Goal: Information Seeking & Learning: Find specific fact

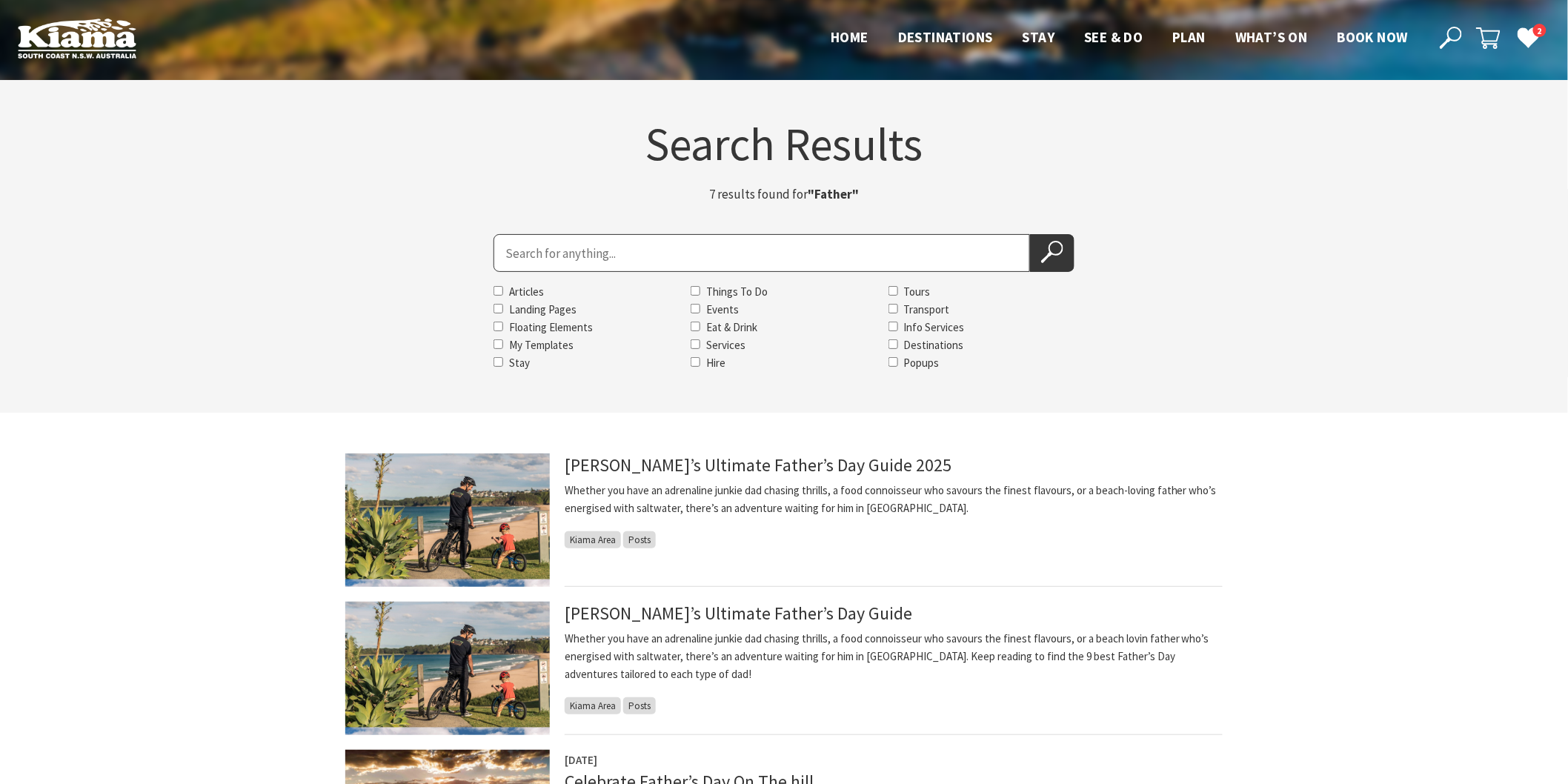
click at [591, 263] on input "Search for" at bounding box center [762, 253] width 537 height 38
type input "toyworld"
click at [1030, 234] on button "Search Now" at bounding box center [1051, 253] width 45 height 38
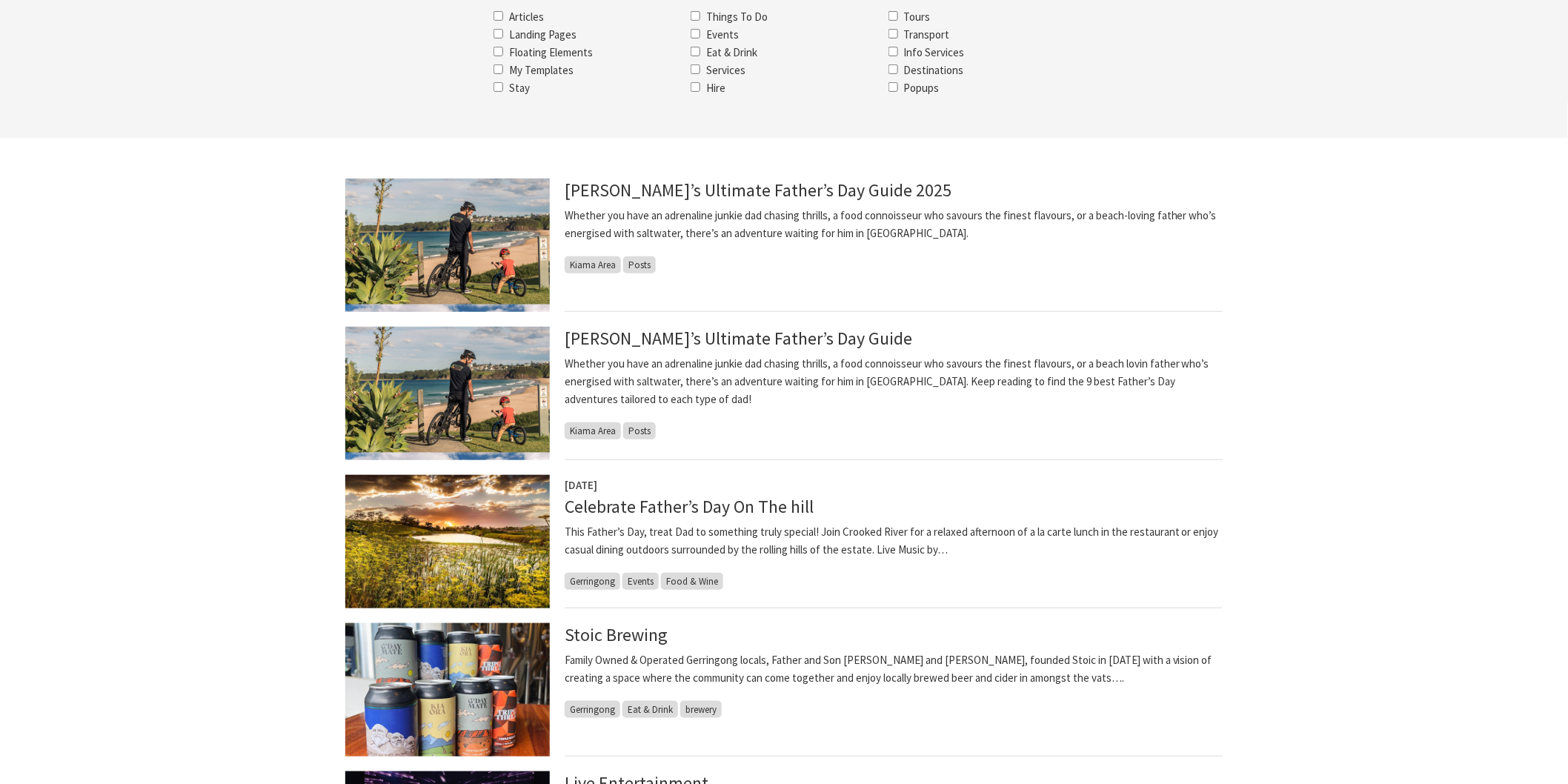
scroll to position [329, 0]
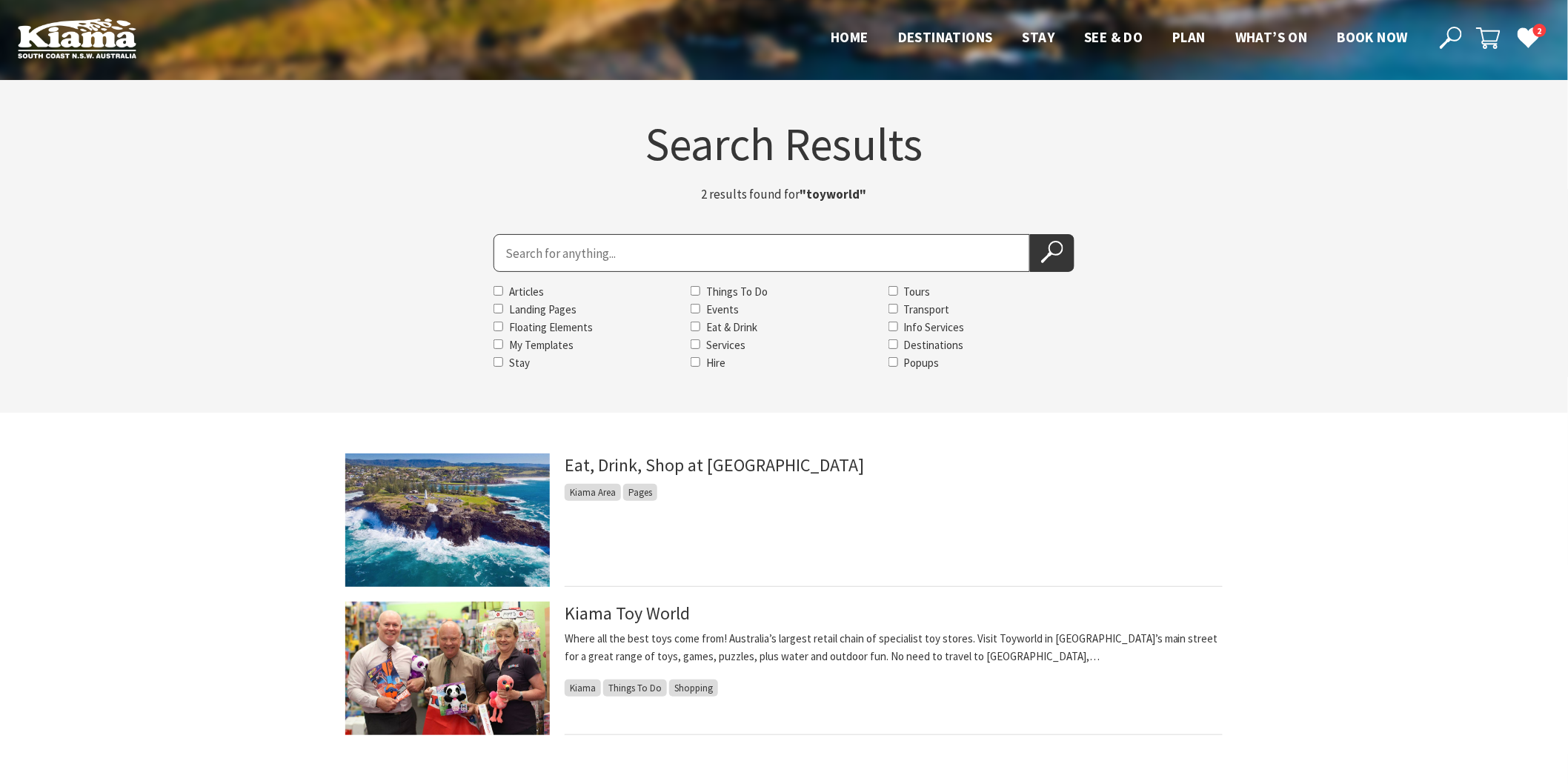
click at [803, 232] on section "Search Results 2 results found for "toyworld" Search for Articles Landing Pages…" at bounding box center [784, 246] width 1568 height 333
click at [806, 248] on input "Search for" at bounding box center [762, 253] width 537 height 38
type input "jjs"
click at [1030, 234] on button "Search Now" at bounding box center [1051, 253] width 45 height 38
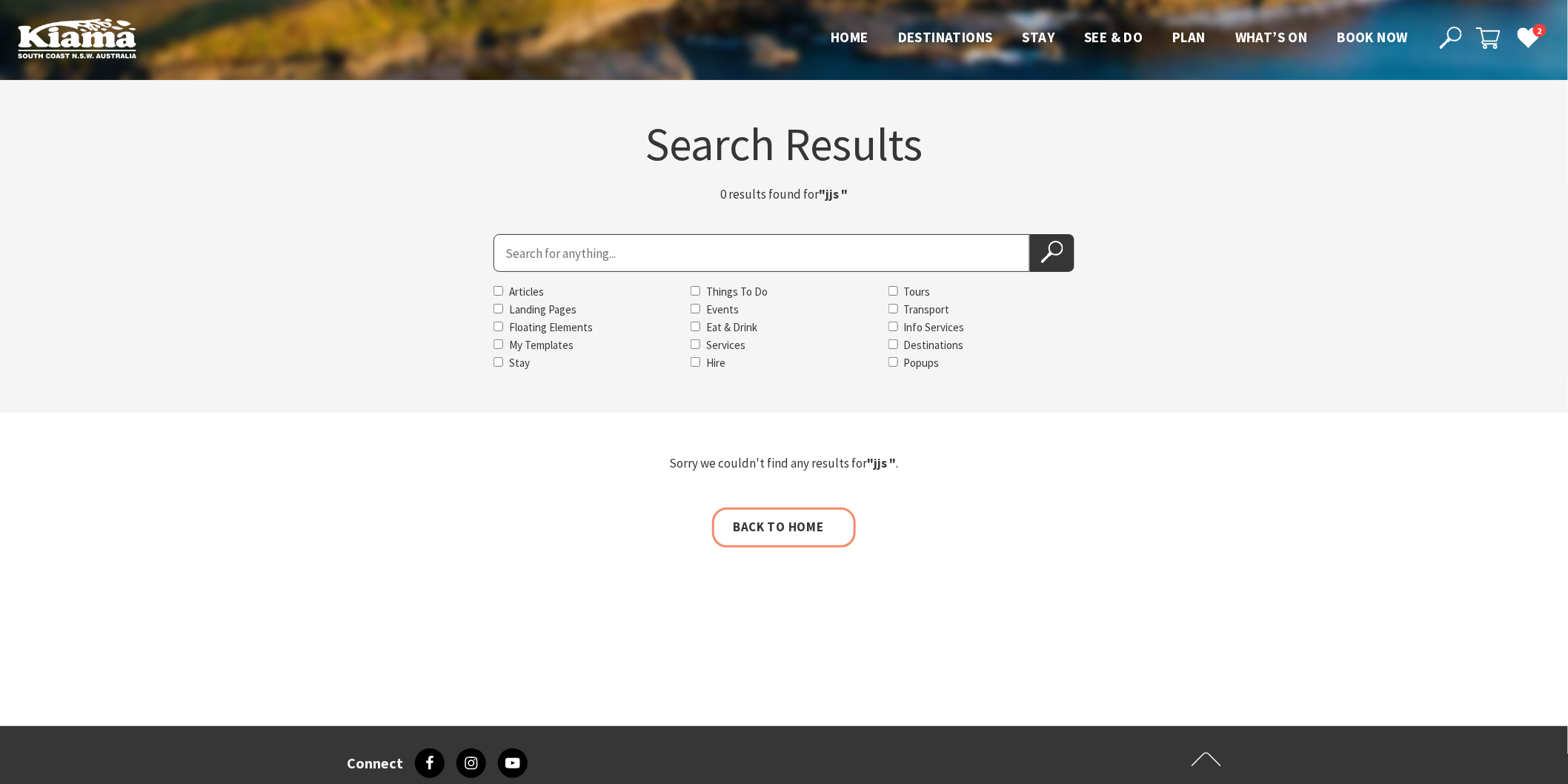
click at [643, 262] on input "Search for" at bounding box center [762, 253] width 537 height 38
type input "JJS"
click at [1030, 234] on button "Search Now" at bounding box center [1051, 253] width 45 height 38
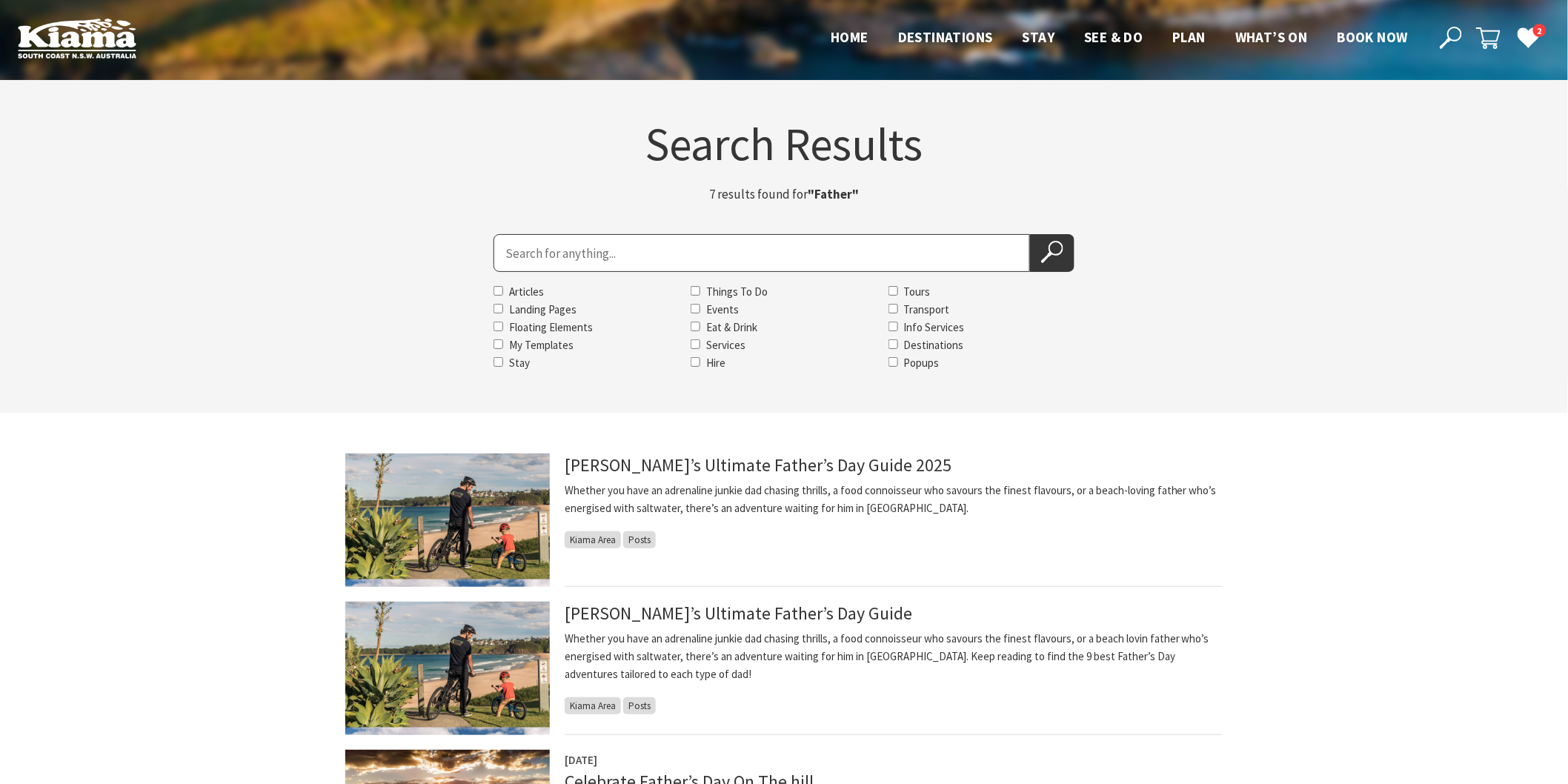
click at [629, 249] on input "Search for" at bounding box center [762, 253] width 537 height 38
type input "cEREMONIES WITH tANYA"
click at [1030, 234] on button "Search Now" at bounding box center [1051, 253] width 45 height 38
click at [1038, 256] on button "Search Now" at bounding box center [1051, 253] width 45 height 38
